Goal: Information Seeking & Learning: Find specific fact

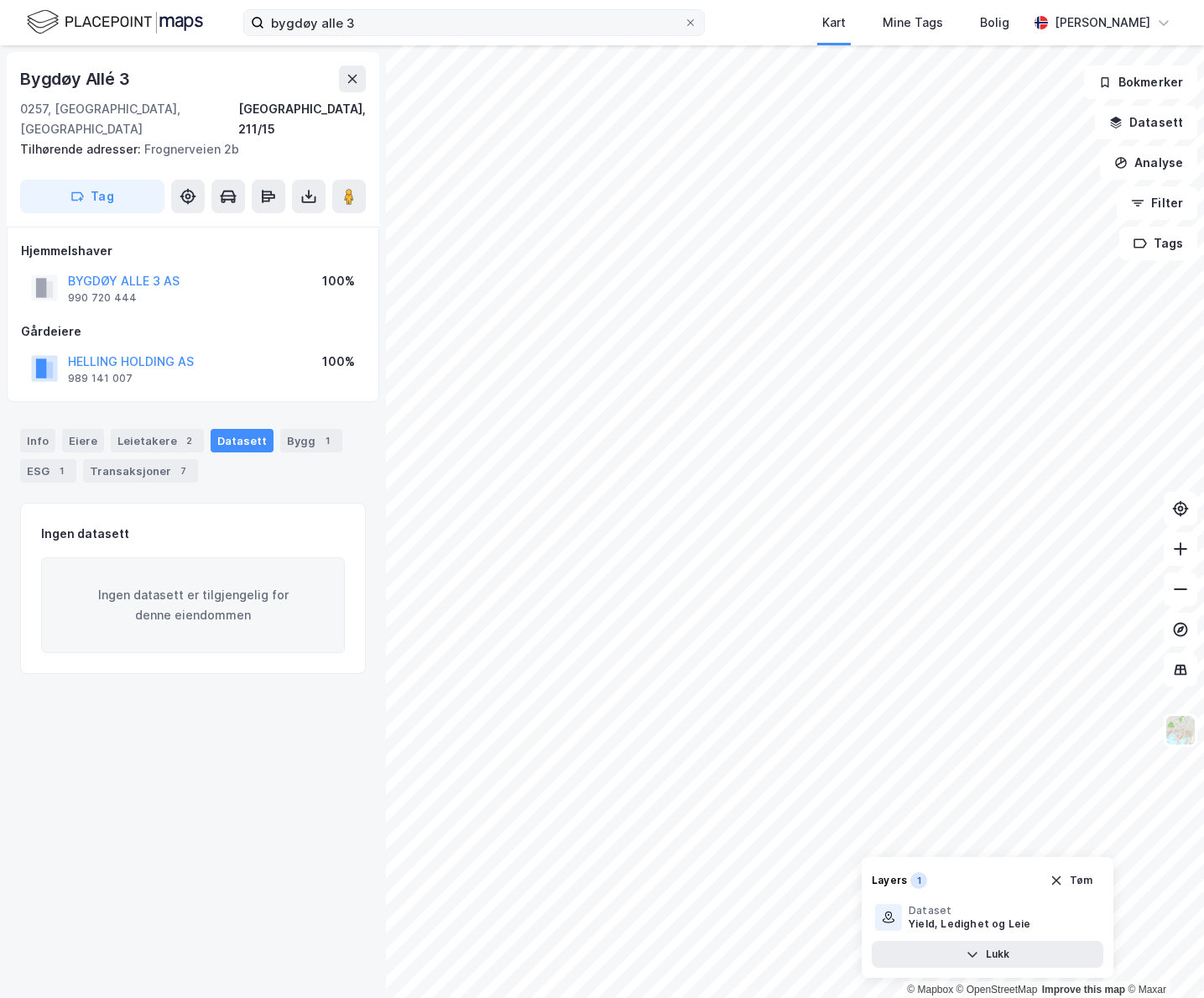
click at [705, 22] on label "bygdøy alle 3" at bounding box center [474, 22] width 462 height 27
click at [684, 22] on input "bygdøy alle 3" at bounding box center [474, 22] width 420 height 25
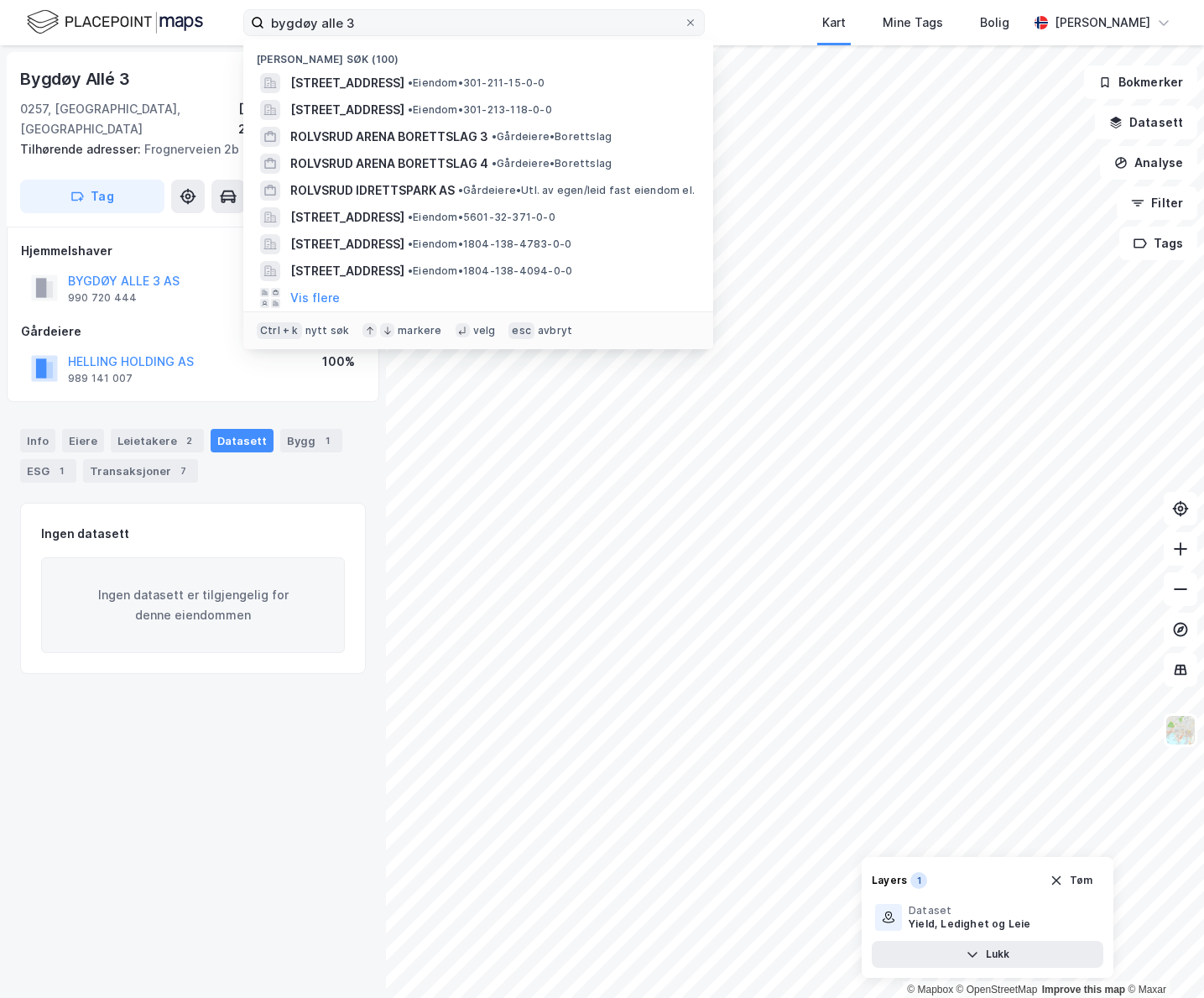
click at [698, 22] on span at bounding box center [690, 22] width 14 height 14
click at [684, 22] on input "bygdøy alle 3" at bounding box center [474, 22] width 420 height 25
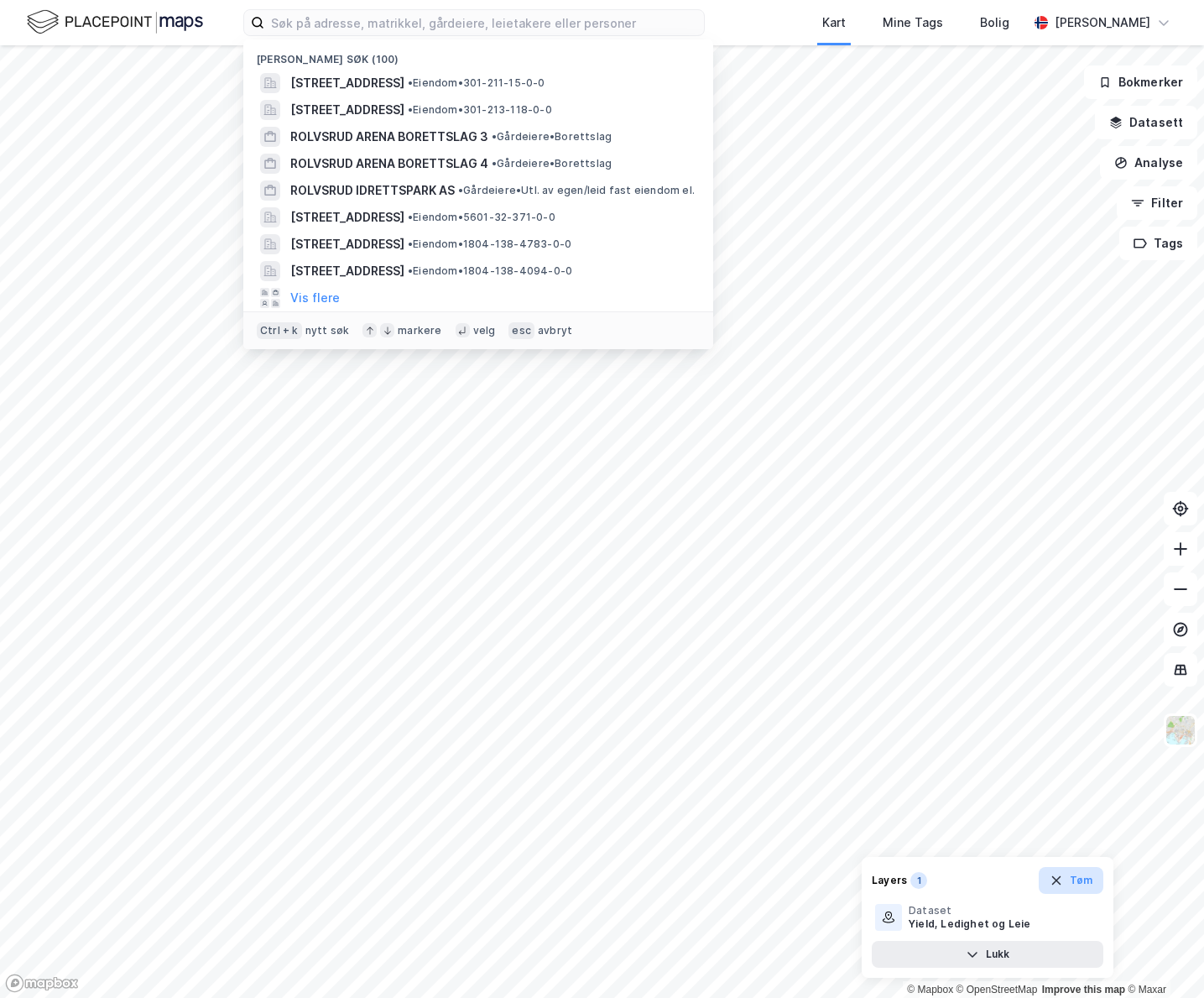
click at [1075, 887] on button "Tøm" at bounding box center [1071, 880] width 65 height 27
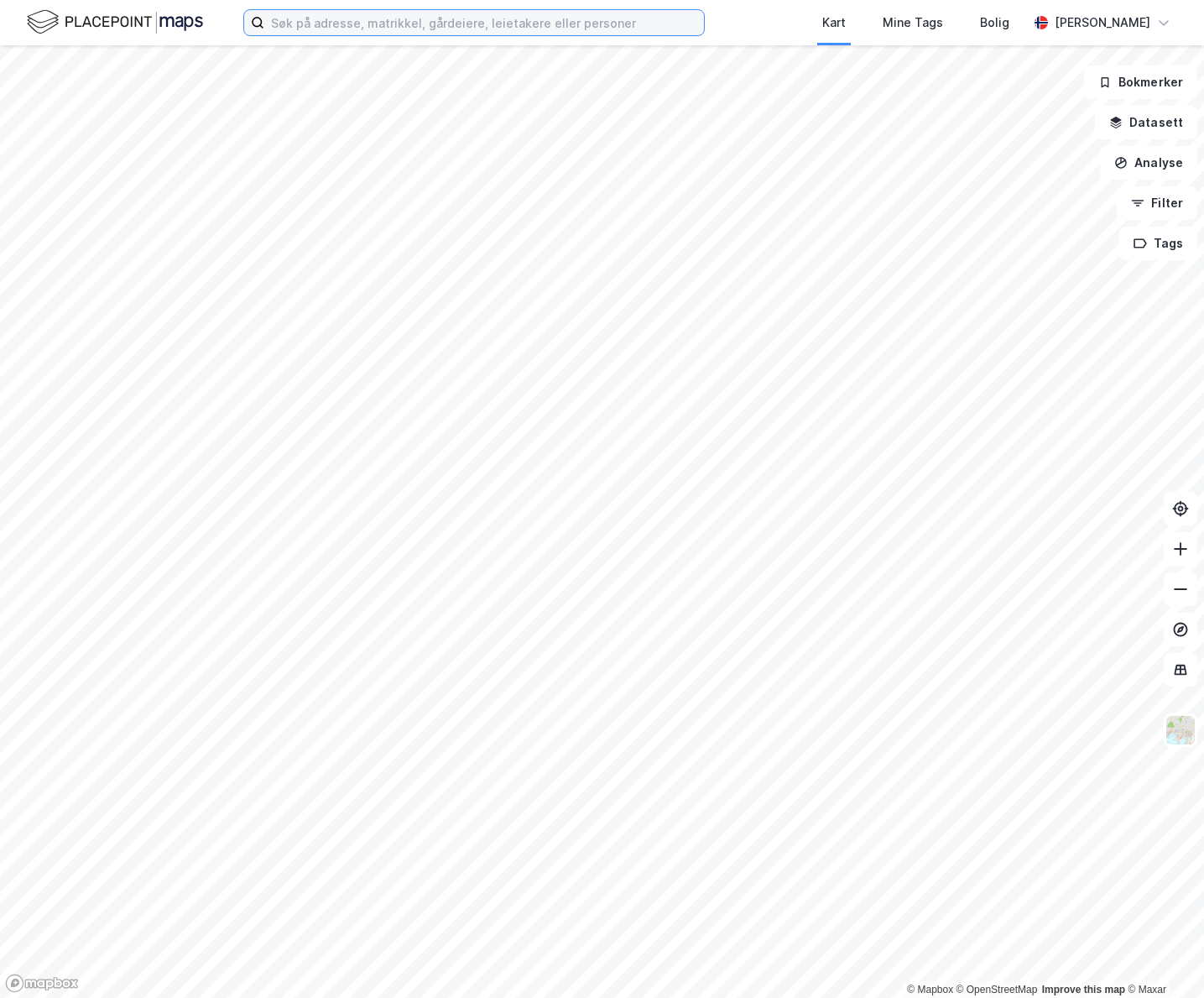
click at [345, 15] on input at bounding box center [484, 22] width 440 height 25
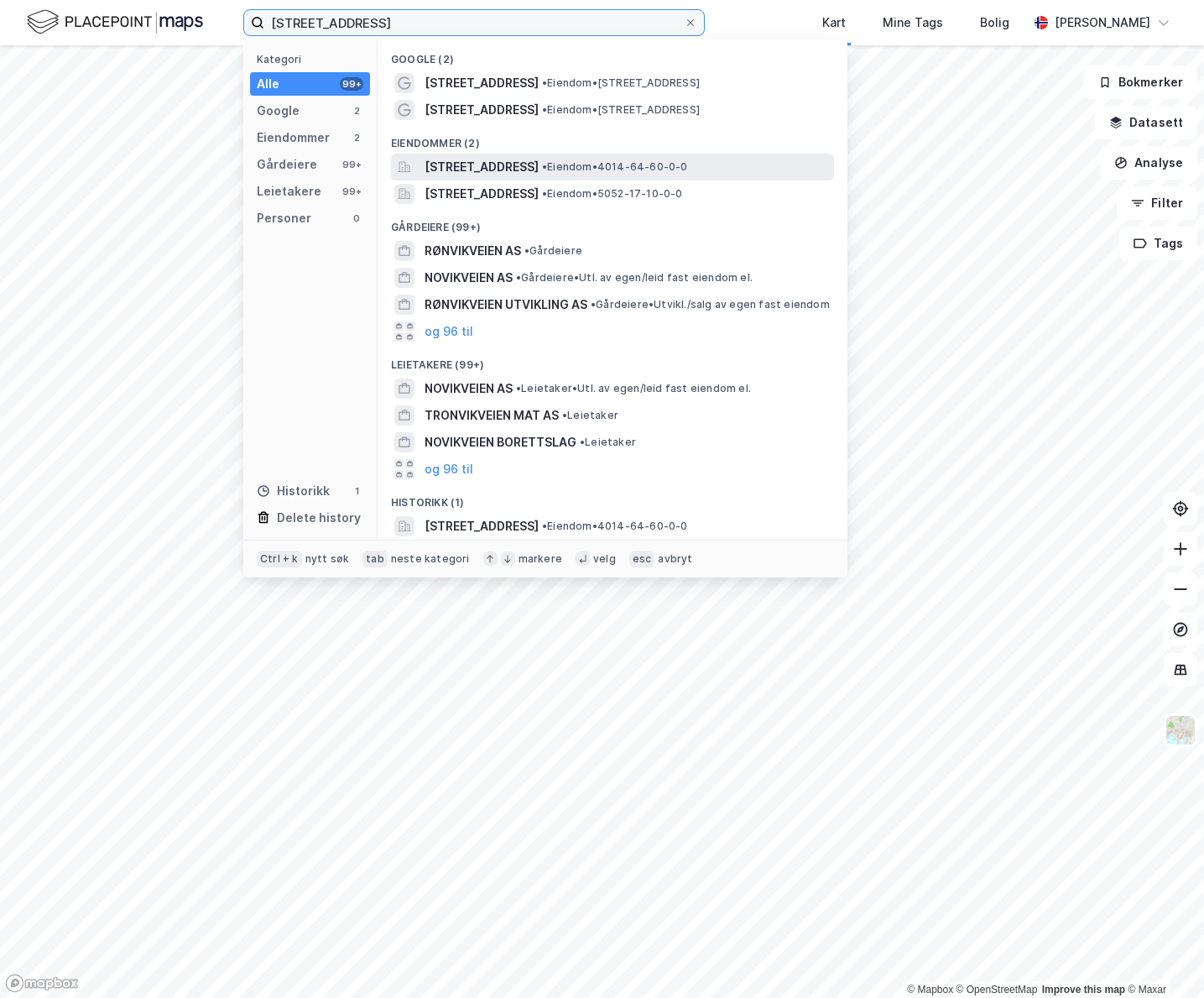
type input "frøvikveien 7"
click at [615, 154] on div "Frøvikveien 7, 3766, SANNIDAL, KRAGERØ • Eiendom • 4014-64-60-0-0" at bounding box center [613, 166] width 444 height 27
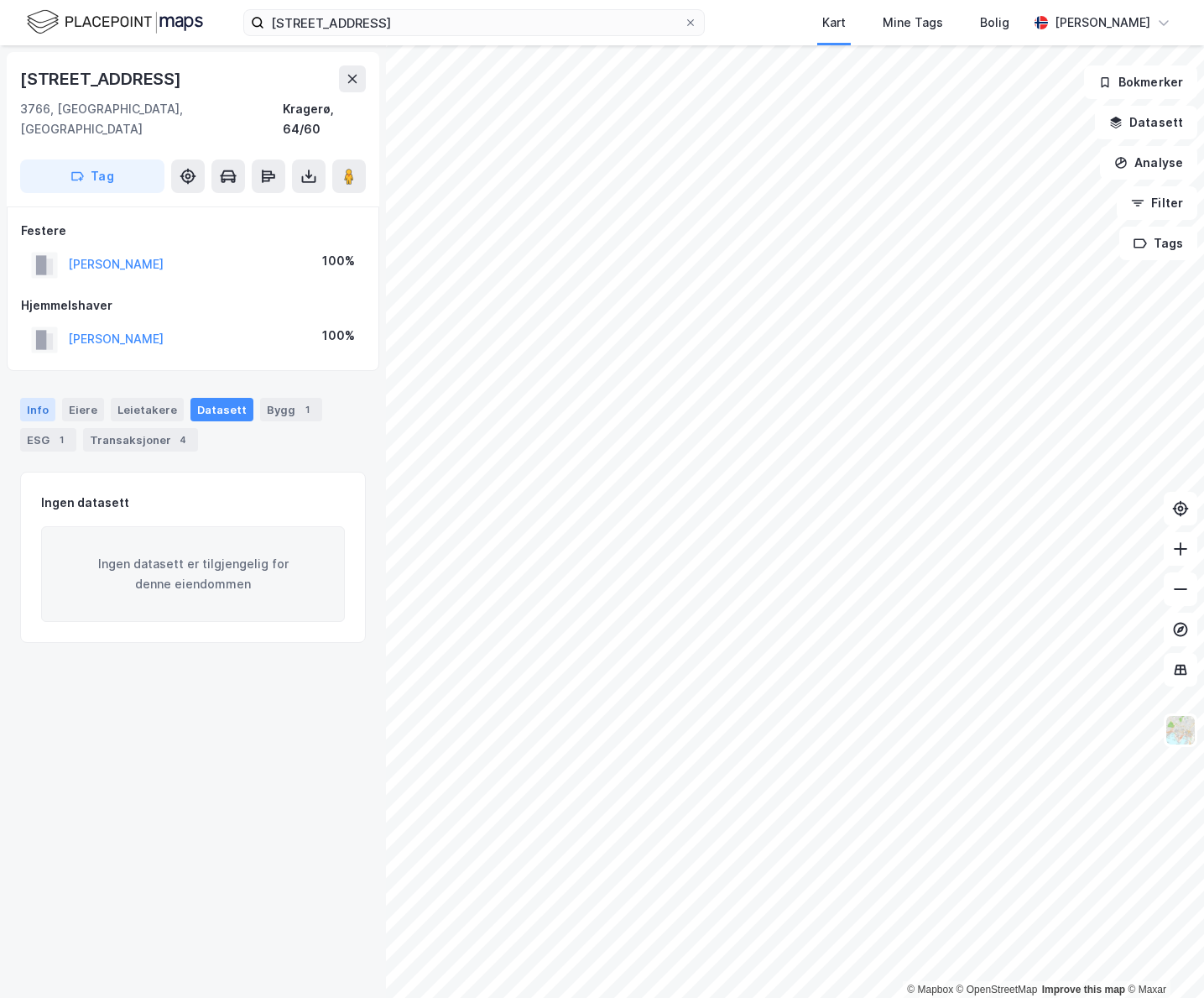
click at [46, 397] on div "Info" at bounding box center [38, 408] width 35 height 23
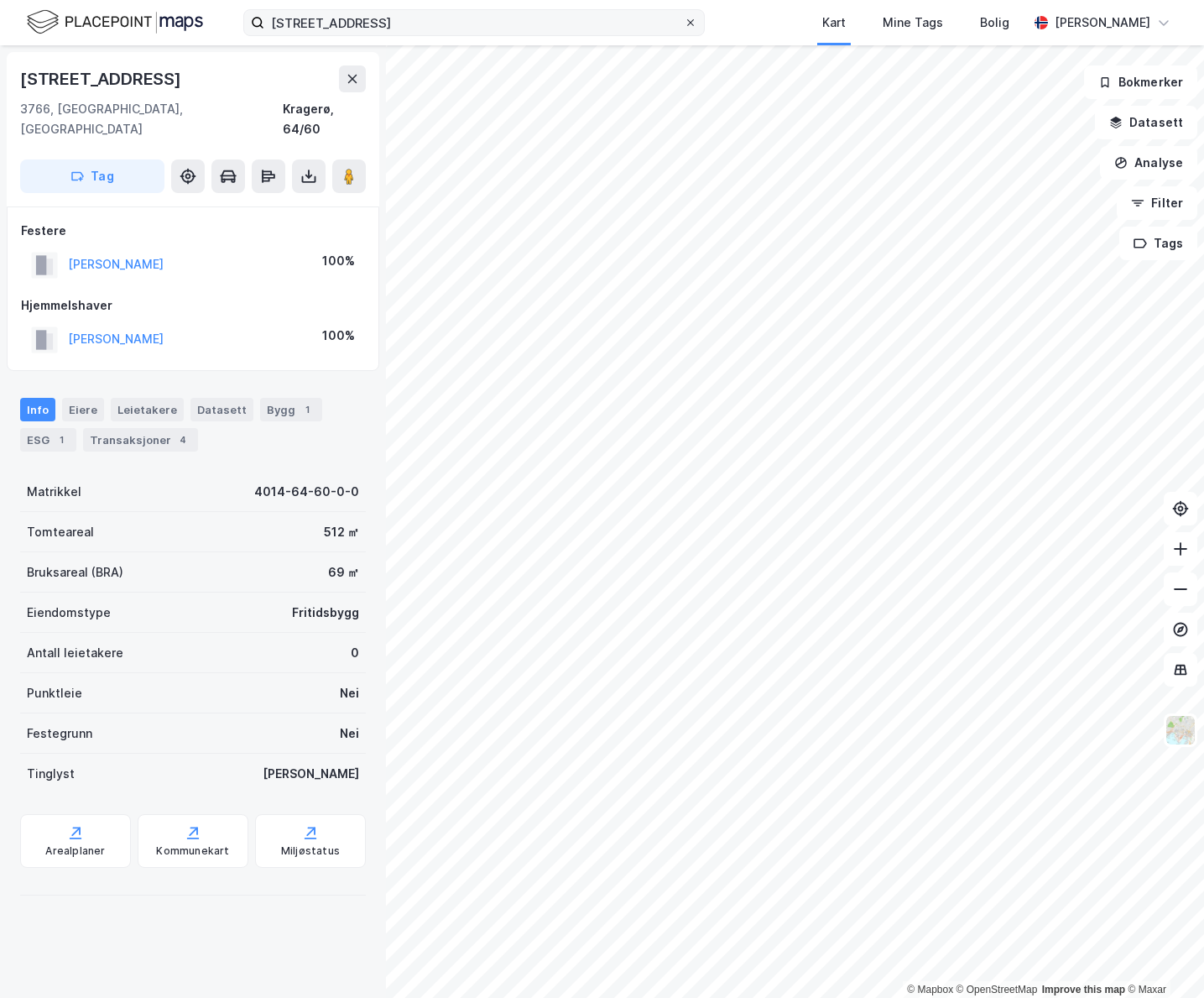
click at [696, 29] on div at bounding box center [690, 22] width 10 height 14
click at [684, 29] on input "frøvikveien 7" at bounding box center [474, 22] width 420 height 25
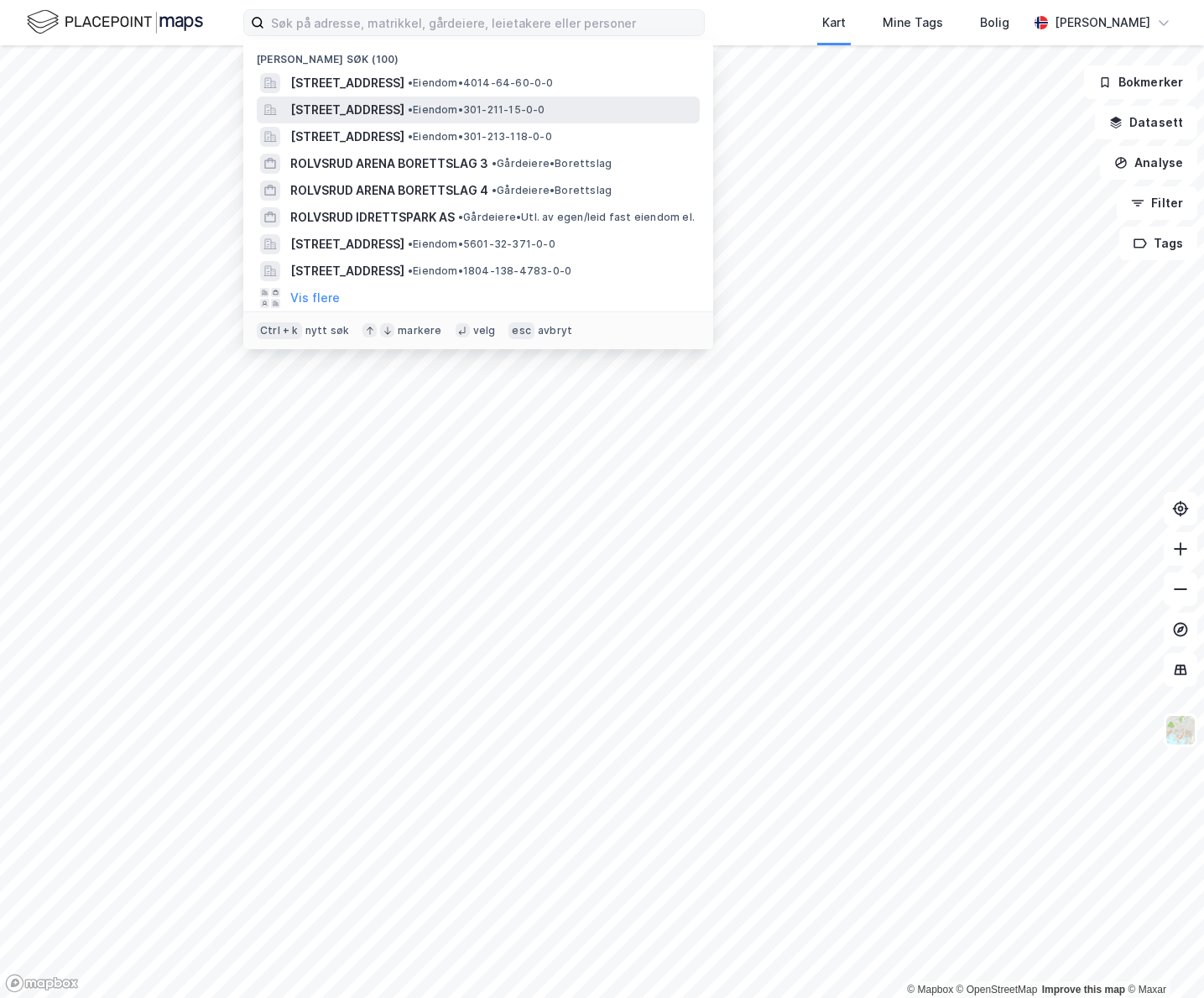
click at [405, 100] on span "Bygdøy allé 3, 0257, OSLO, OSLO" at bounding box center [347, 110] width 115 height 20
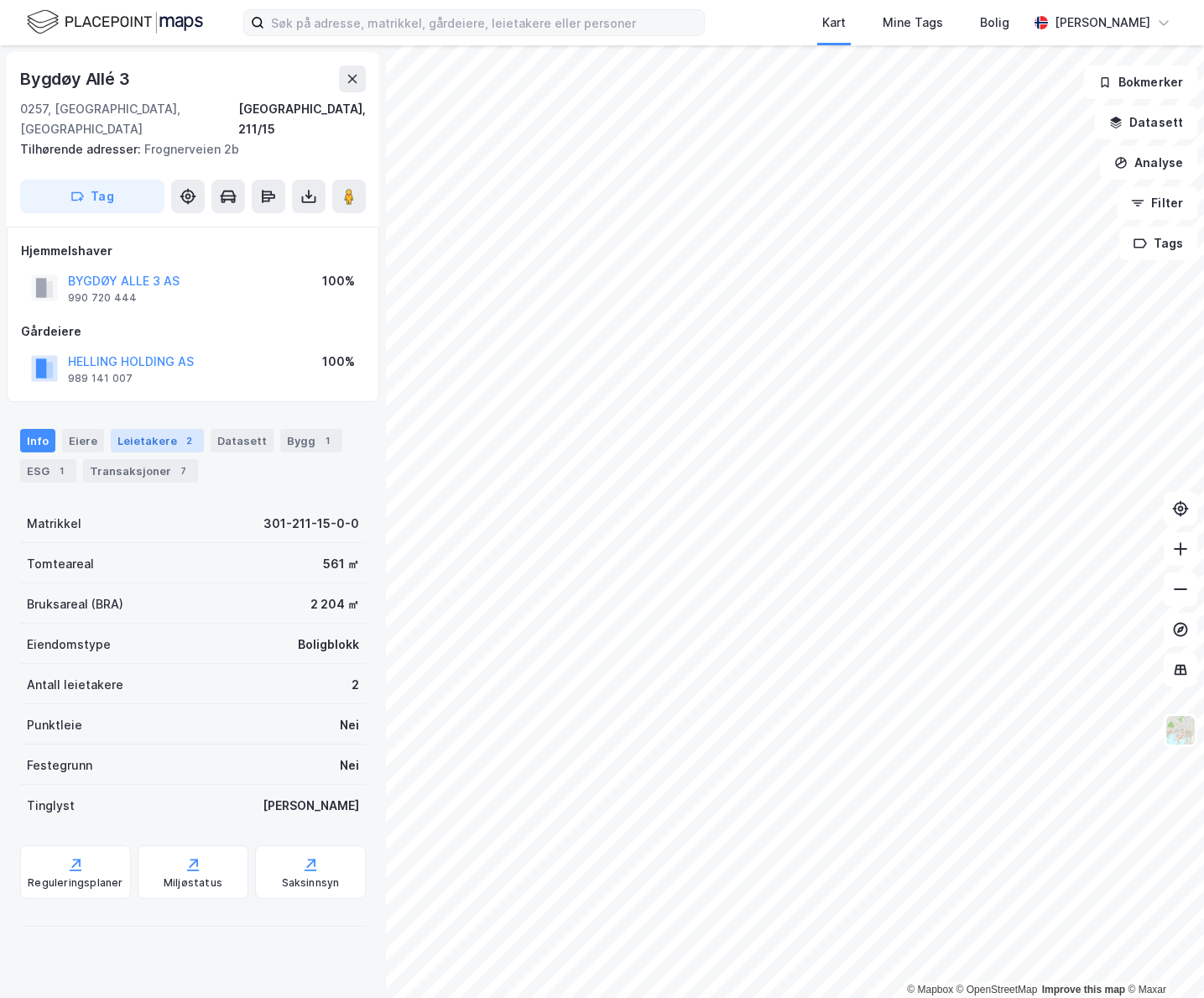
click at [130, 430] on div "Leietakere 2" at bounding box center [157, 440] width 93 height 23
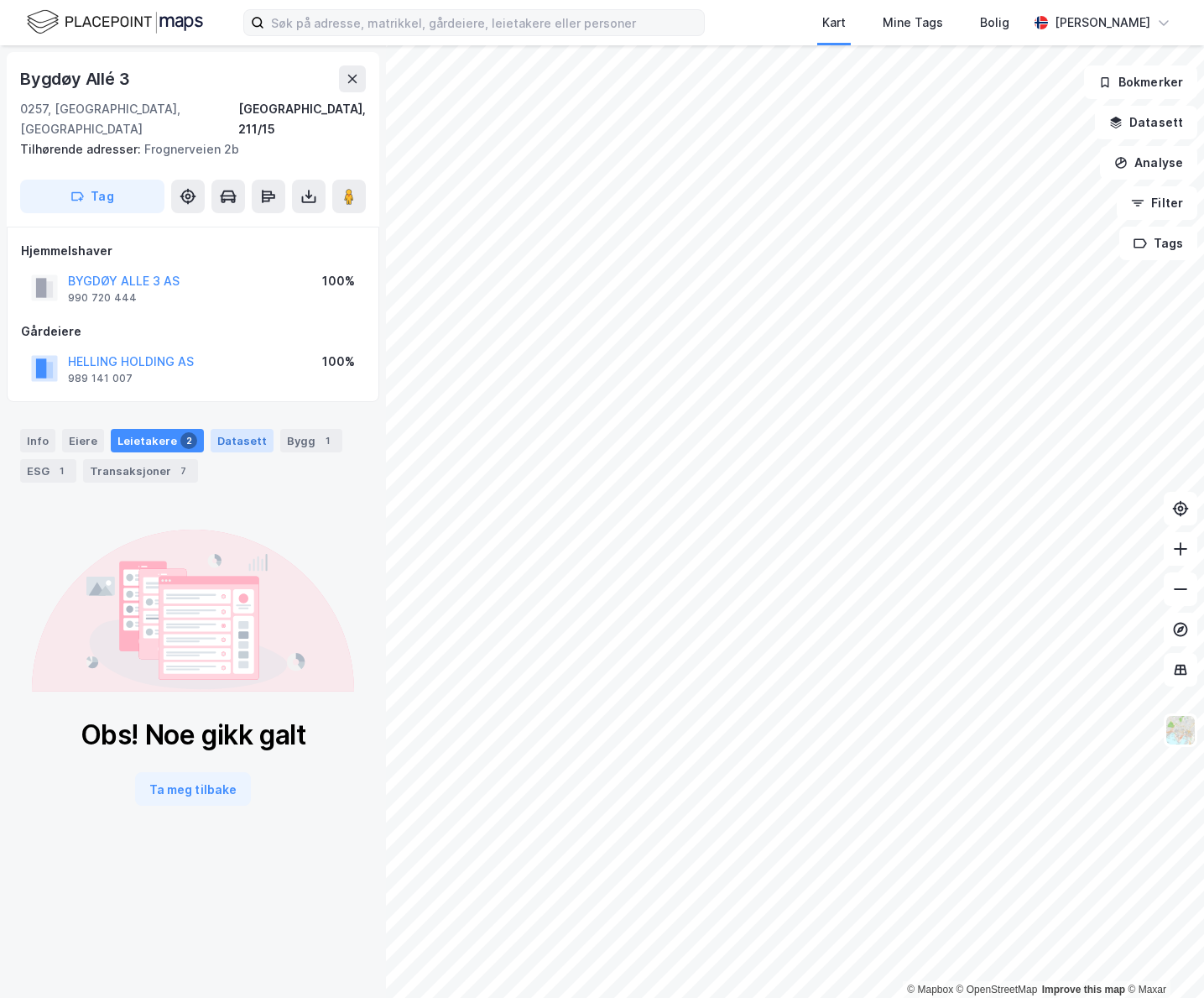
click at [233, 429] on div "Datasett" at bounding box center [242, 440] width 63 height 23
click at [164, 429] on div "Leietakere 2" at bounding box center [157, 440] width 93 height 23
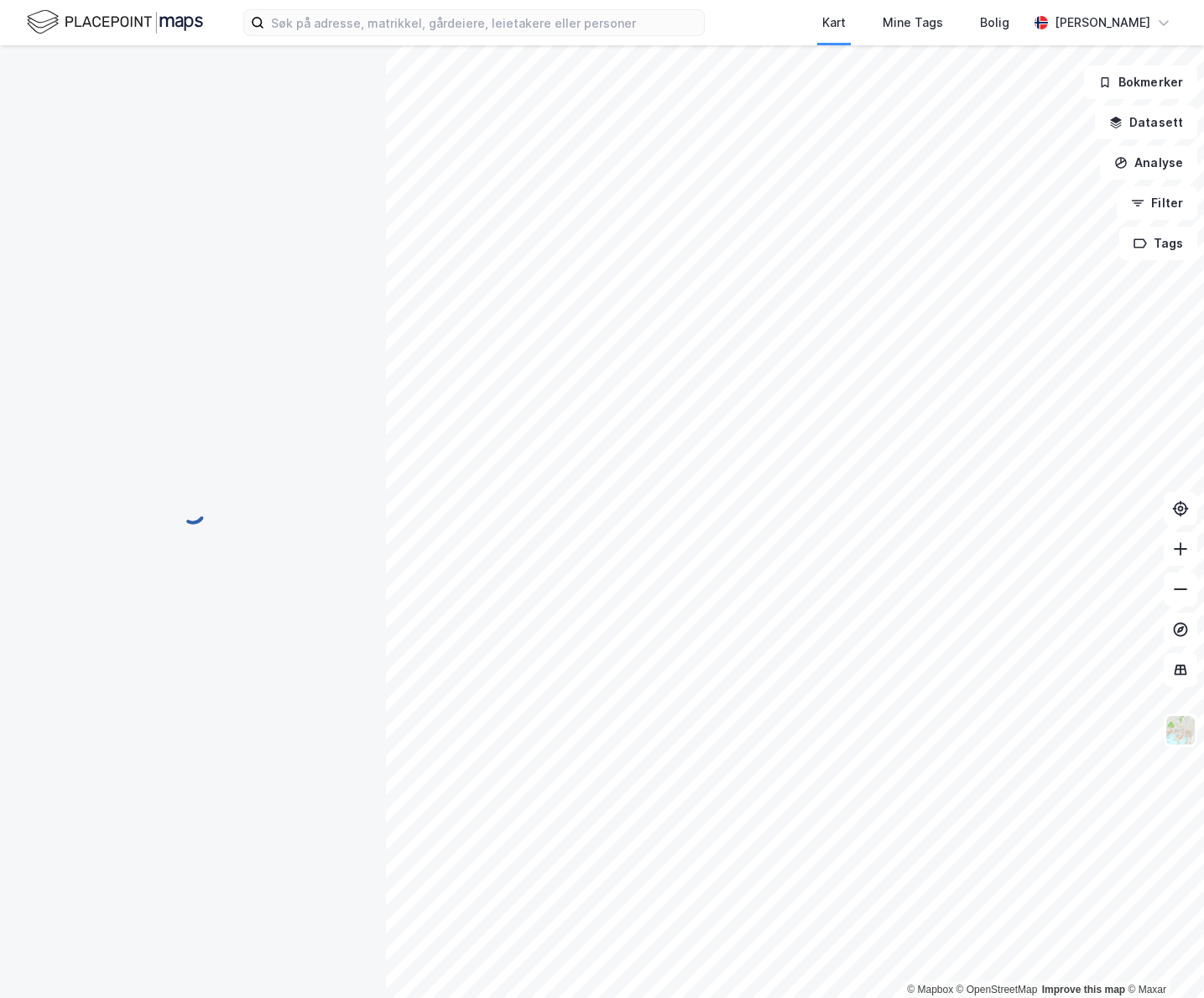
click at [343, 48] on div at bounding box center [193, 511] width 346 height 932
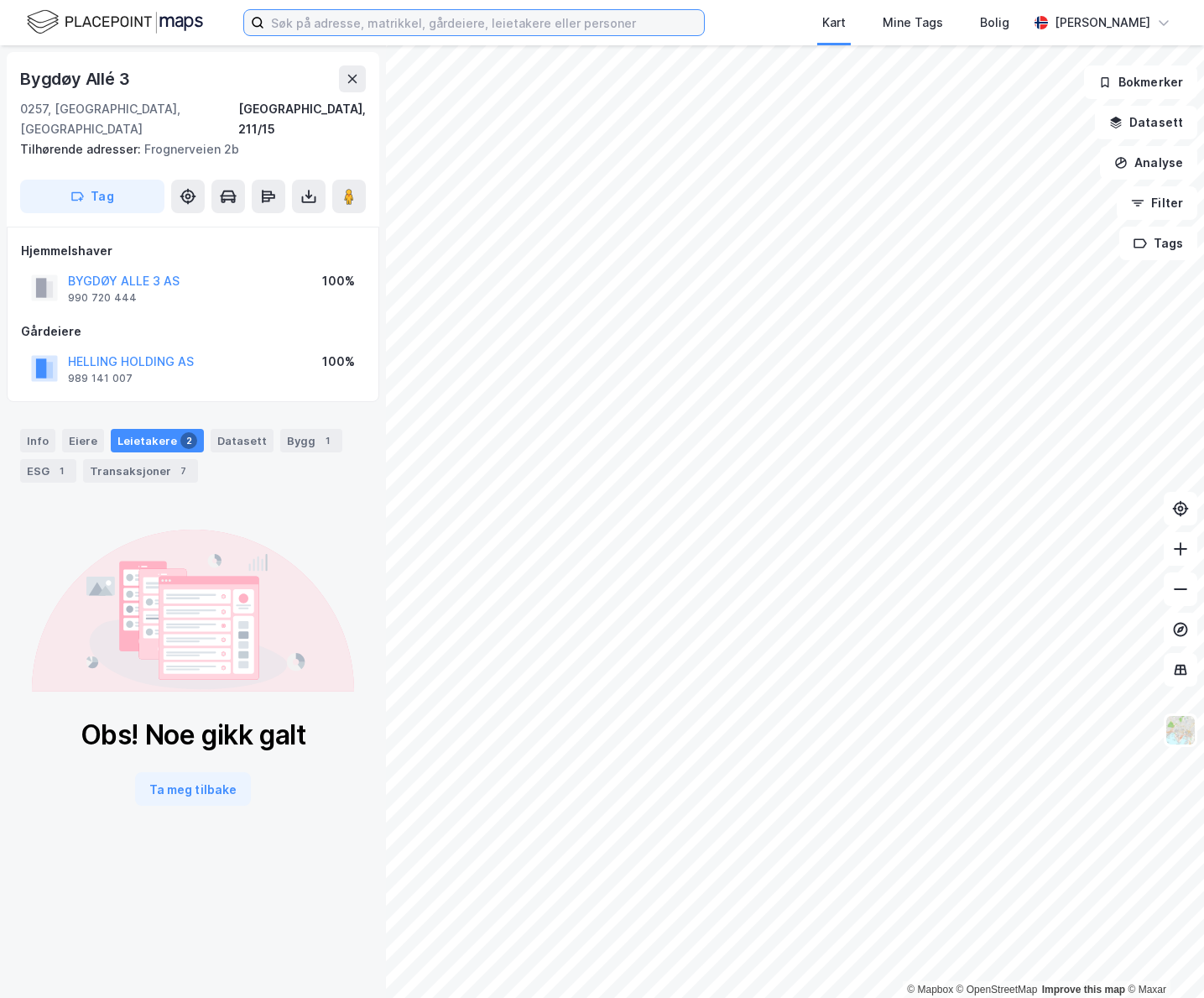
click at [329, 25] on input at bounding box center [484, 22] width 440 height 25
click at [157, 459] on div "Transaksjoner 7" at bounding box center [140, 470] width 115 height 23
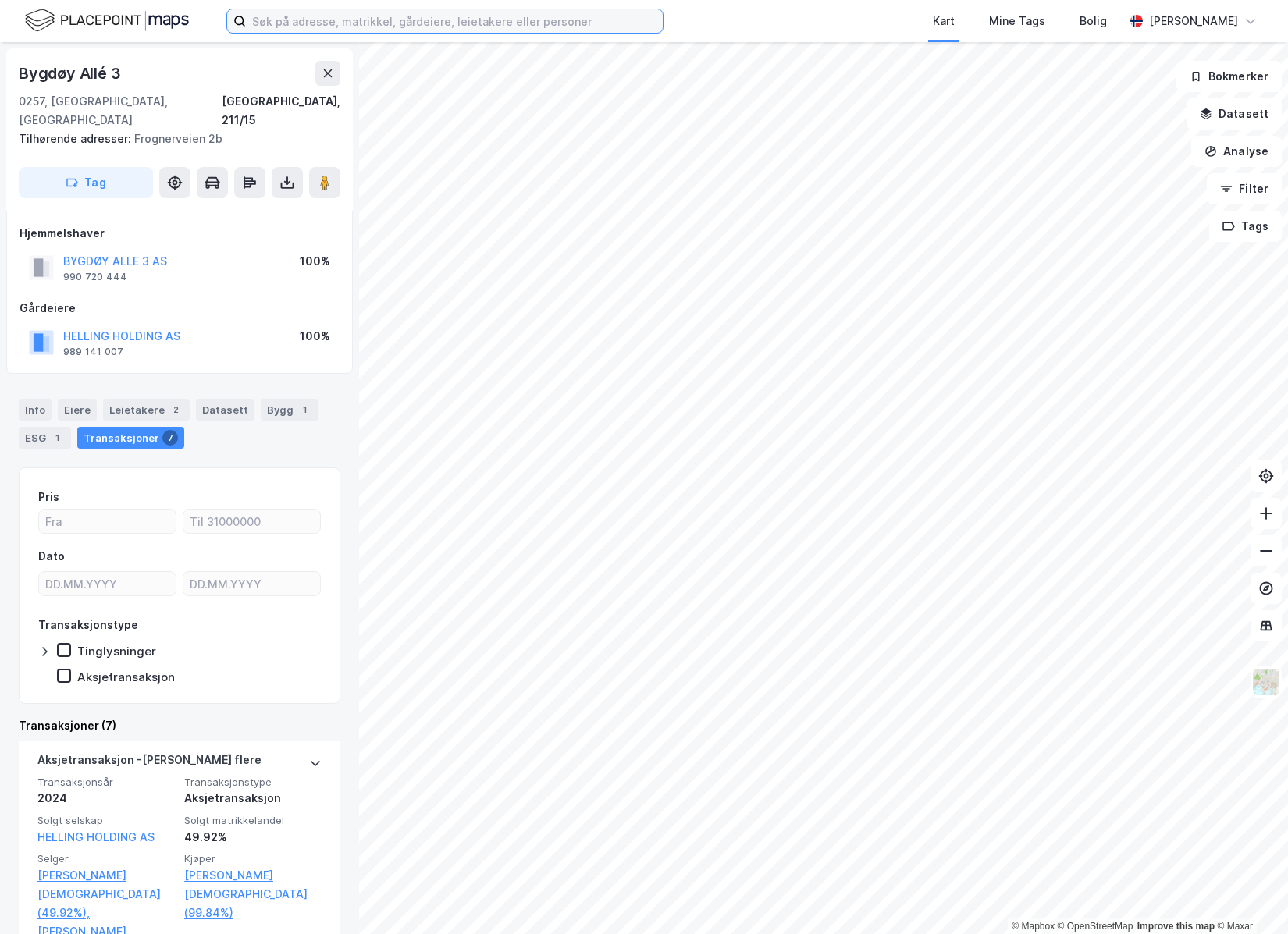
click at [395, 21] on input at bounding box center [454, 21] width 417 height 23
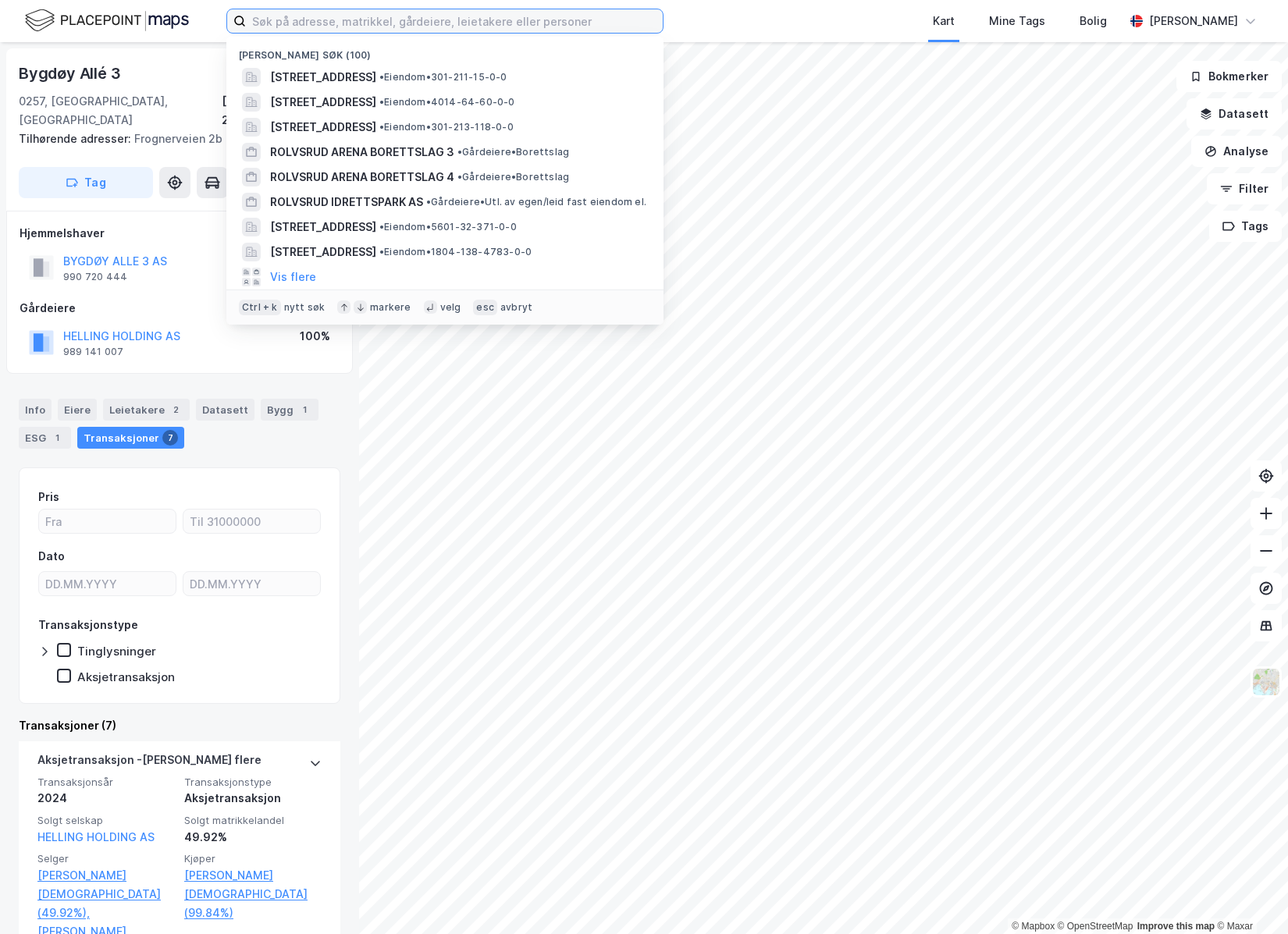
paste input "• Erling Skjalgssonsgate 21"
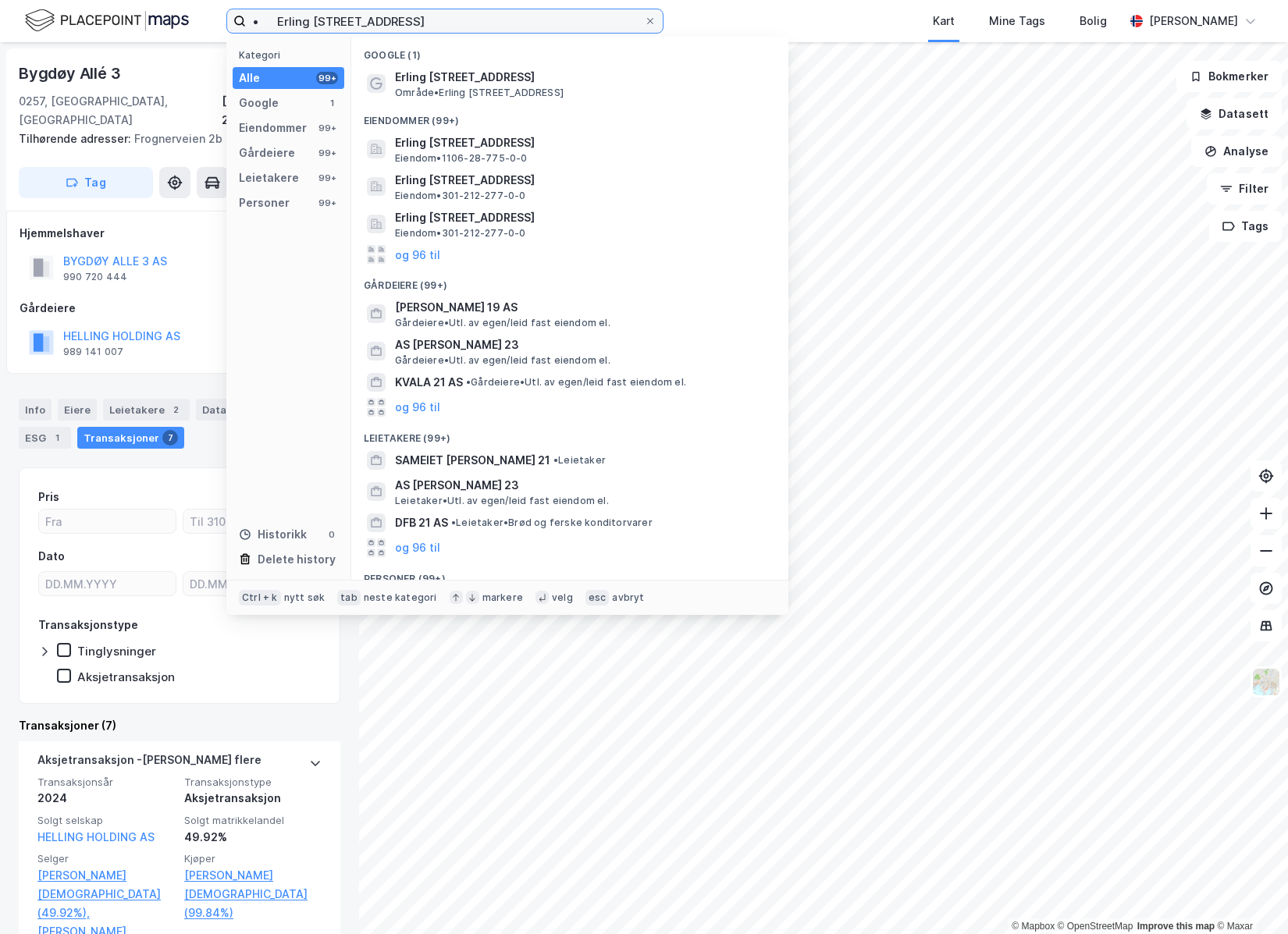
drag, startPoint x: 278, startPoint y: 23, endPoint x: 42, endPoint y: 36, distance: 236.4
click at [42, 36] on div "• Erling Skjalgssonsgate 21 Kategori Alle 99+ Google 1 Eiendommer 99+ Gårdeiere…" at bounding box center [644, 21] width 1288 height 42
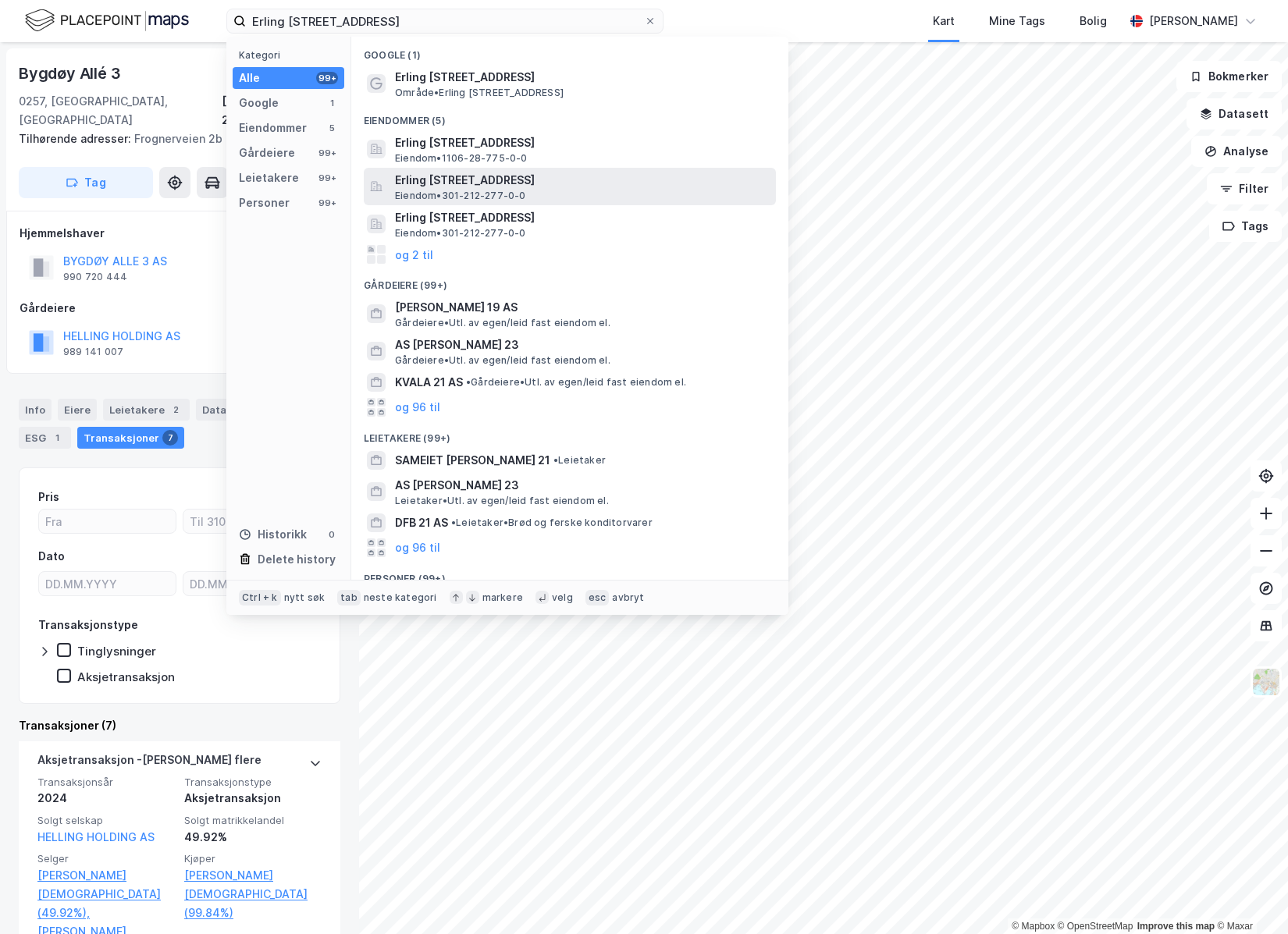
click at [547, 191] on div "Erling Skjalgssons gate 21A, 0267, OSLO, OSLO Eiendom • 301-212-277-0-0" at bounding box center [584, 186] width 378 height 31
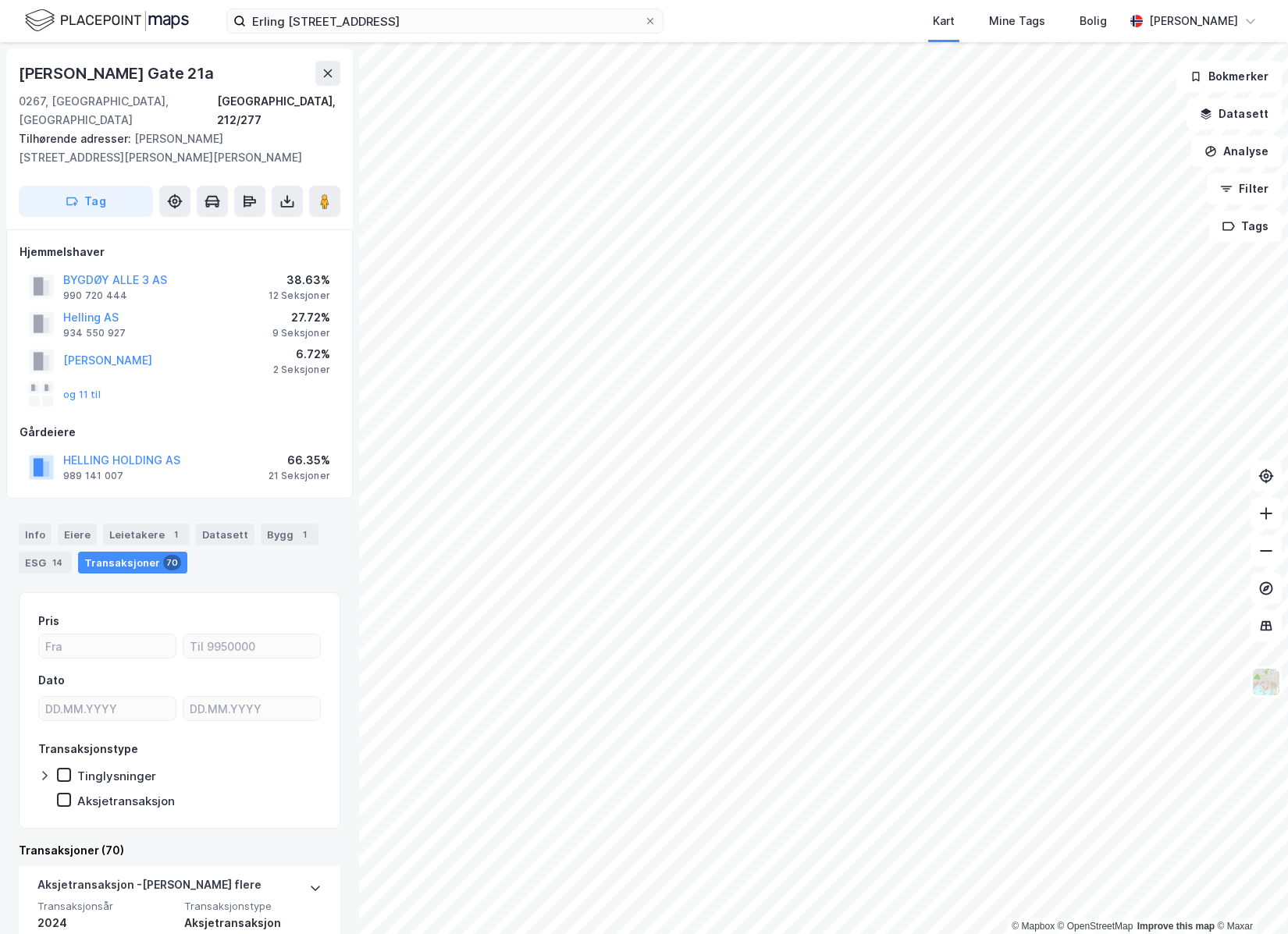
drag, startPoint x: 219, startPoint y: 76, endPoint x: 18, endPoint y: 72, distance: 201.0
click at [18, 72] on div "Erling Skjalgssons Gate 21a 0267, Oslo, Oslo Oslo, 212/277 Tilhørende adresser:…" at bounding box center [179, 138] width 346 height 181
copy div "Erling Skjalgssons Gate 21a"
drag, startPoint x: 174, startPoint y: 252, endPoint x: 65, endPoint y: 259, distance: 109.2
click at [65, 268] on div "BYGDØY ALLE 3 AS 990 720 444 38.63% 12 Seksjoner" at bounding box center [180, 287] width 320 height 38
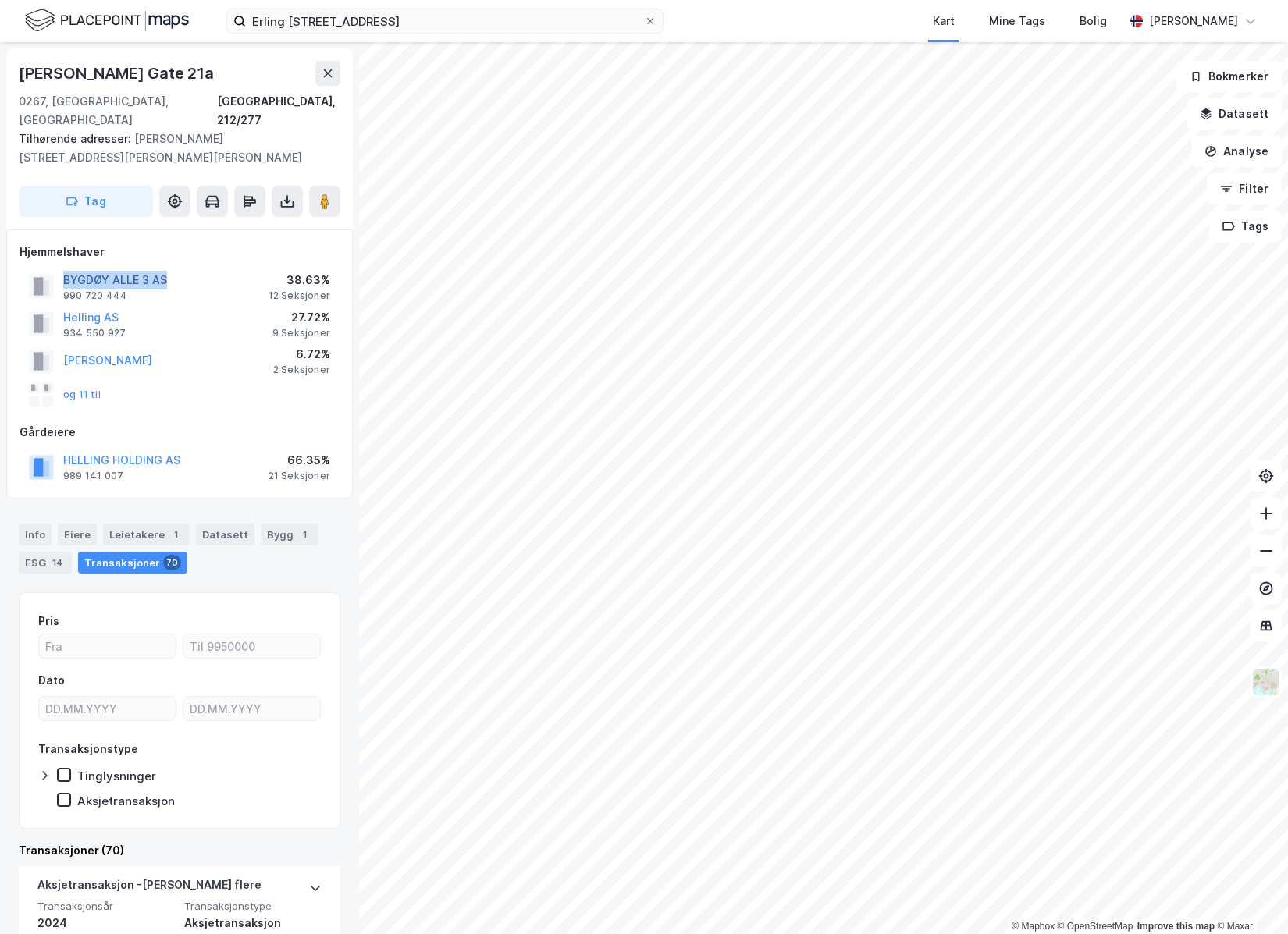
copy button "BYGDØY ALLE 3 AS"
click at [446, 5] on div "Erling Skjalgssonsgate 21 Kart Mine Tags Bolig Astrid Napastaa" at bounding box center [644, 21] width 1288 height 42
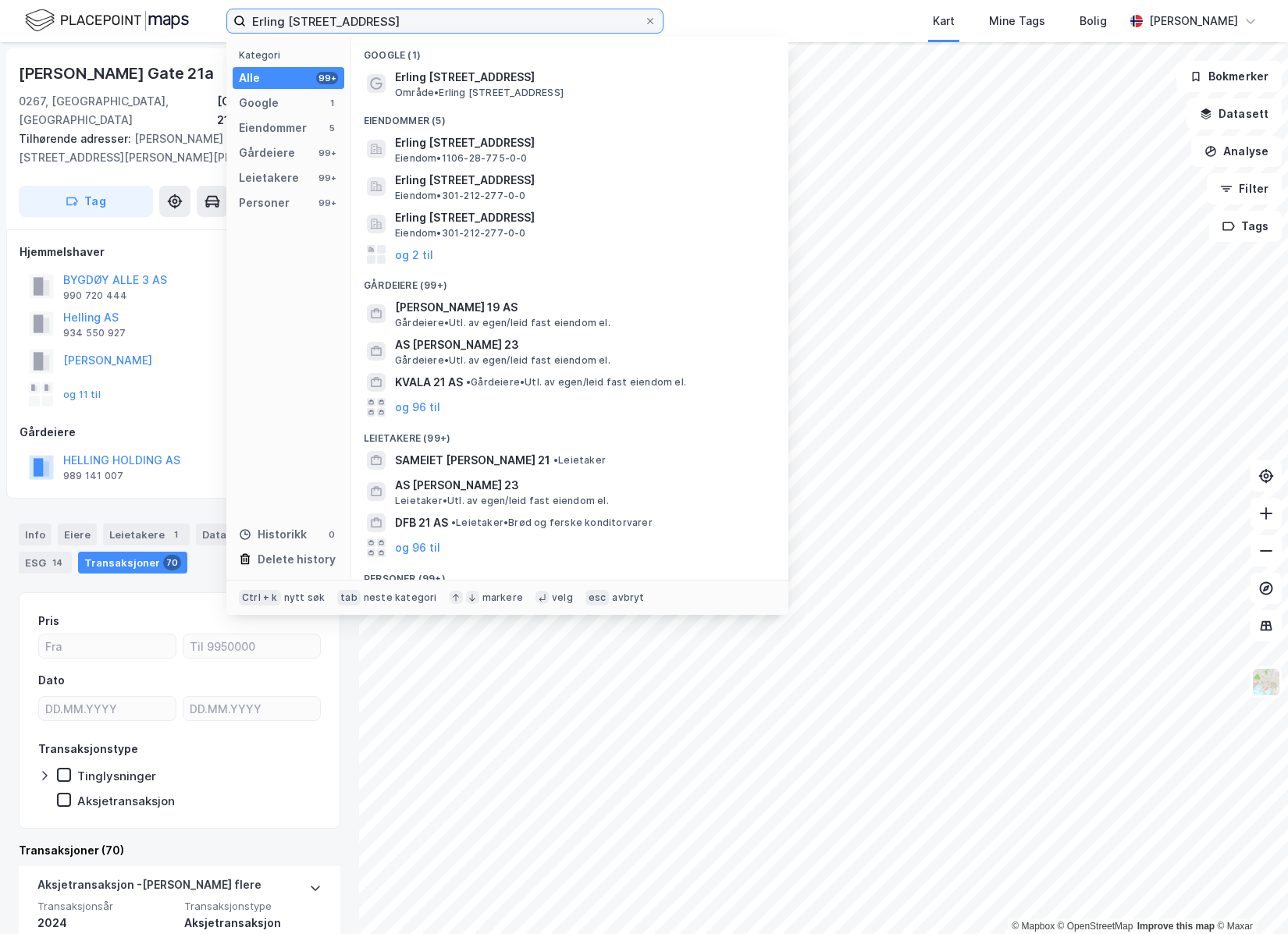
drag, startPoint x: 446, startPoint y: 14, endPoint x: -164, endPoint y: 52, distance: 611.2
click at [0, 52] on html "Erling Skjalgssonsgate 21 Kategori Alle 99+ Google 1 Eiendommer 5 Gårdeiere 99+…" at bounding box center [644, 467] width 1288 height 934
paste input "BYGDØY ALLE 3 AS"
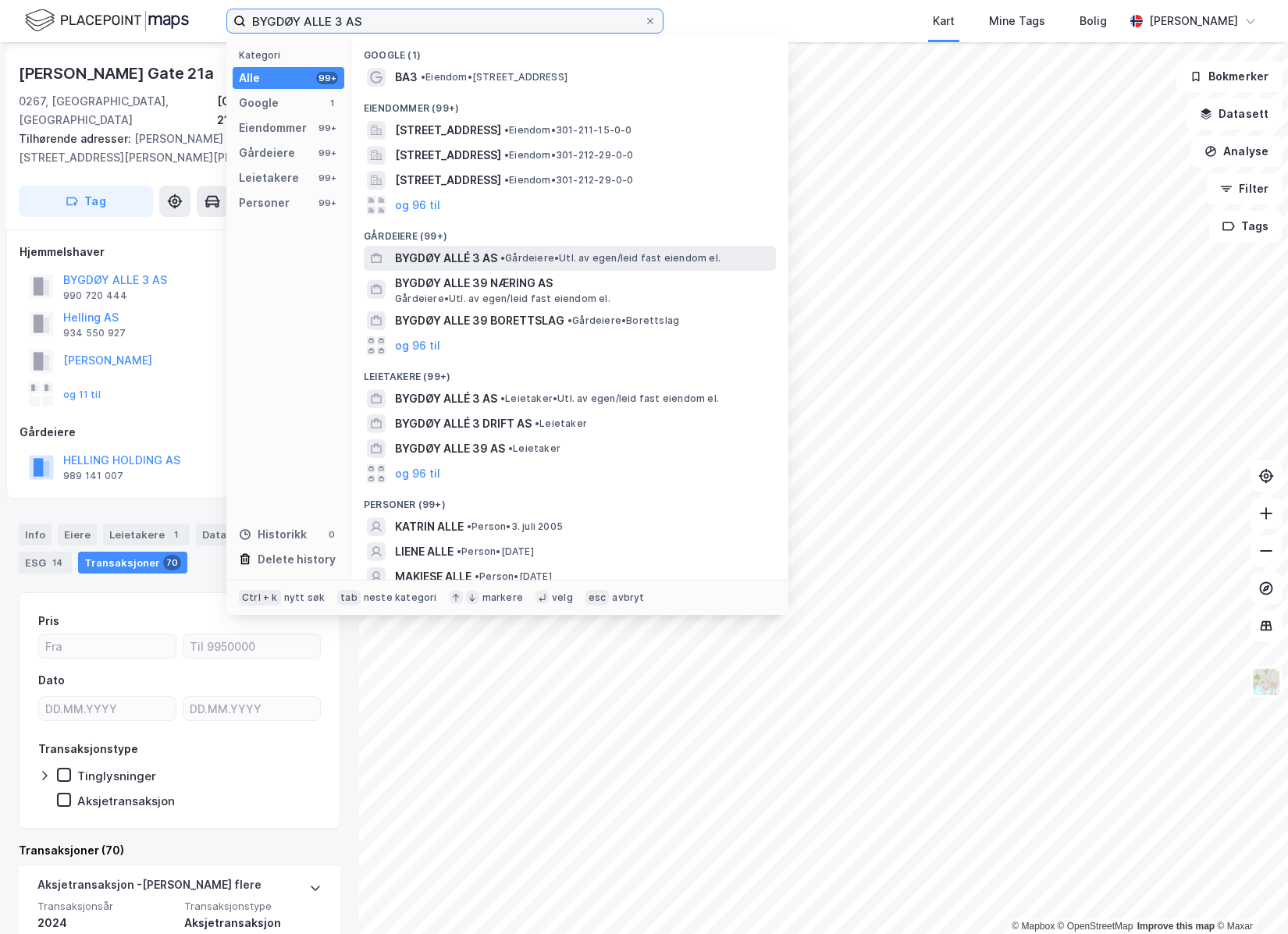
type input "BYGDØY ALLE 3 AS"
click at [475, 262] on span "BYGDØY ALLÉ 3 AS" at bounding box center [446, 259] width 102 height 19
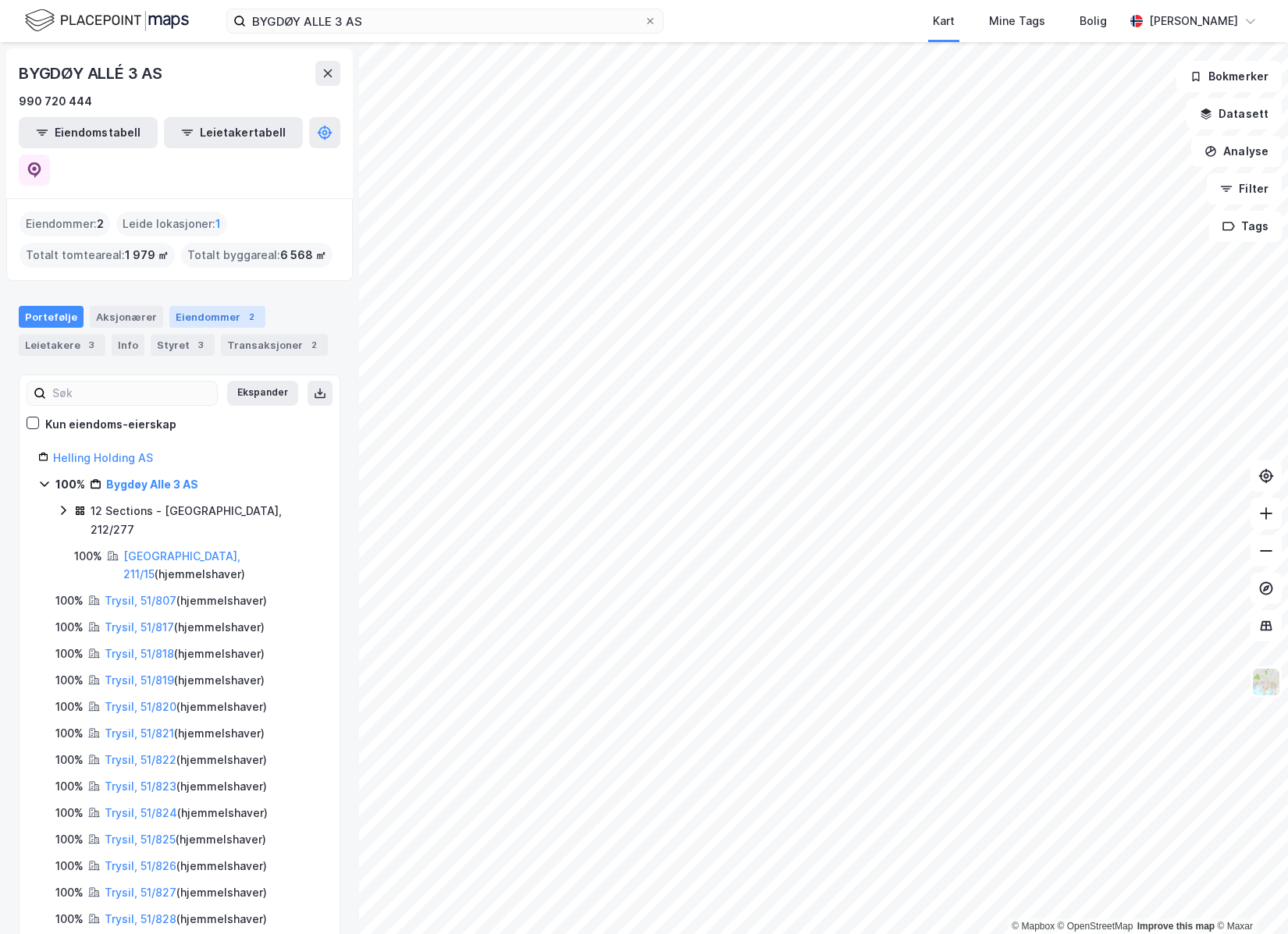
click at [243, 309] on div "2" at bounding box center [251, 317] width 15 height 15
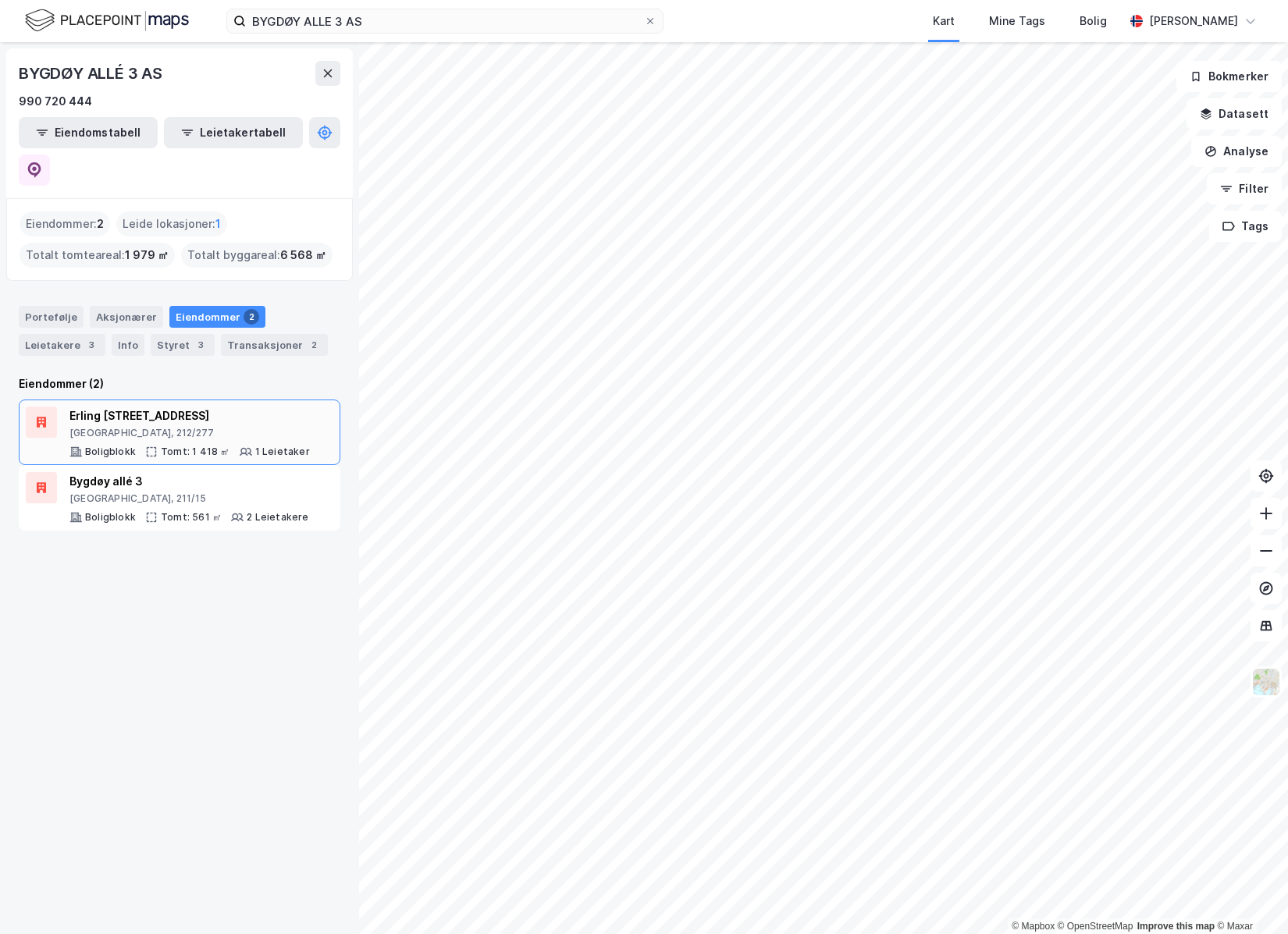
click at [221, 427] on div "Oslo, 212/277" at bounding box center [190, 433] width 241 height 13
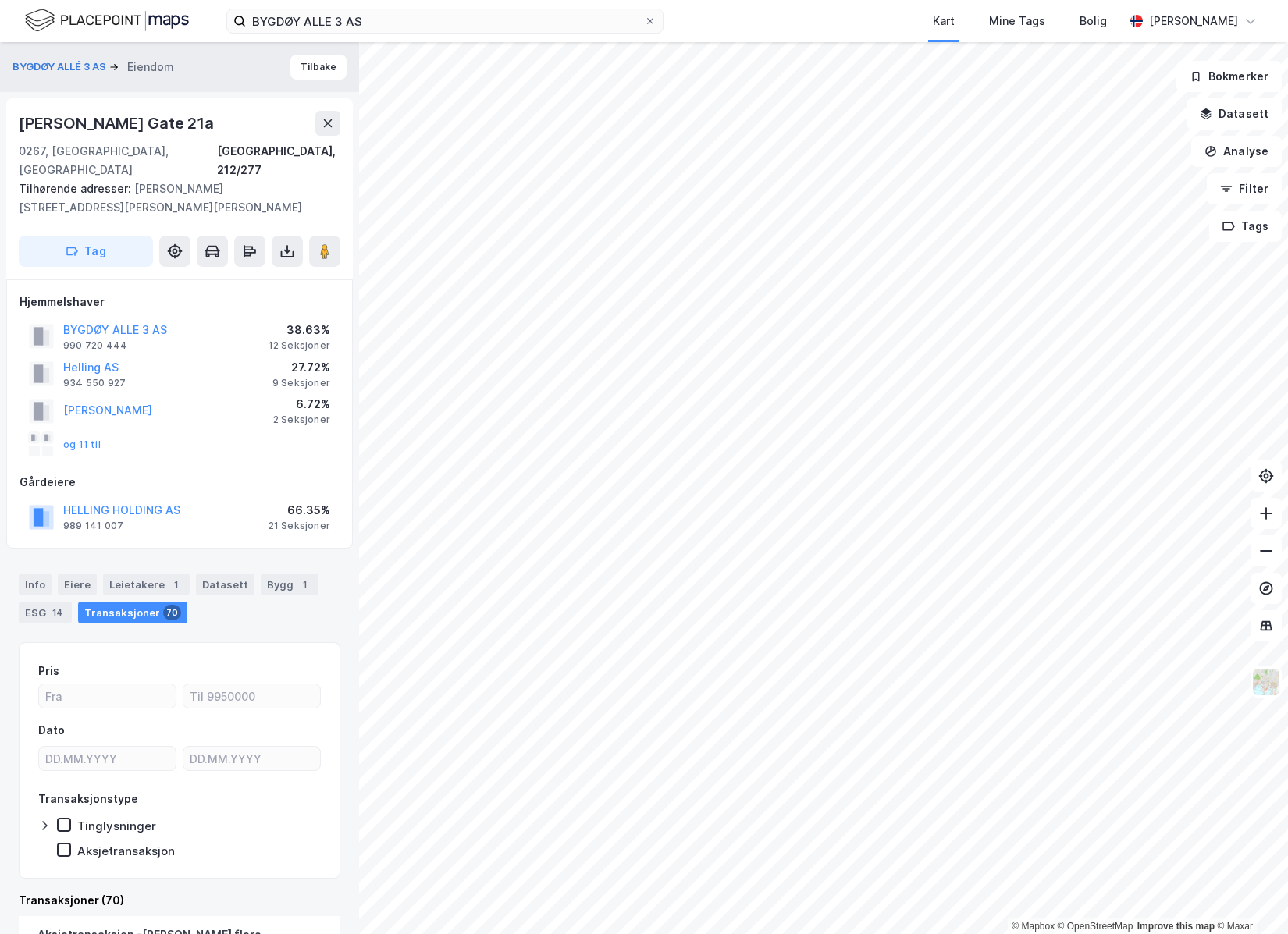
drag, startPoint x: 230, startPoint y: 119, endPoint x: 16, endPoint y: 127, distance: 214.1
click at [16, 127] on div "Erling Skjalgssons Gate 21a 0267, Oslo, Oslo Oslo, 212/277 Tilhørende adresser:…" at bounding box center [179, 188] width 346 height 181
copy div "Erling Skjalgssons Gate 21a"
